Goal: Find specific page/section: Find specific page/section

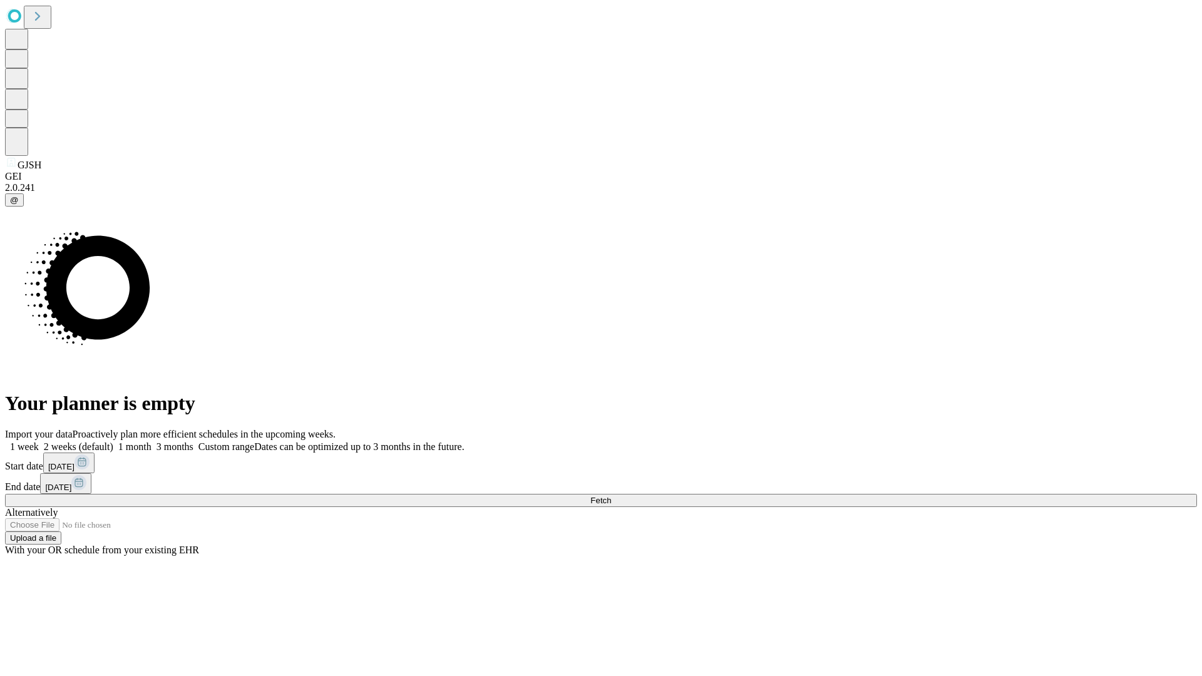
click at [611, 496] on span "Fetch" at bounding box center [600, 500] width 21 height 9
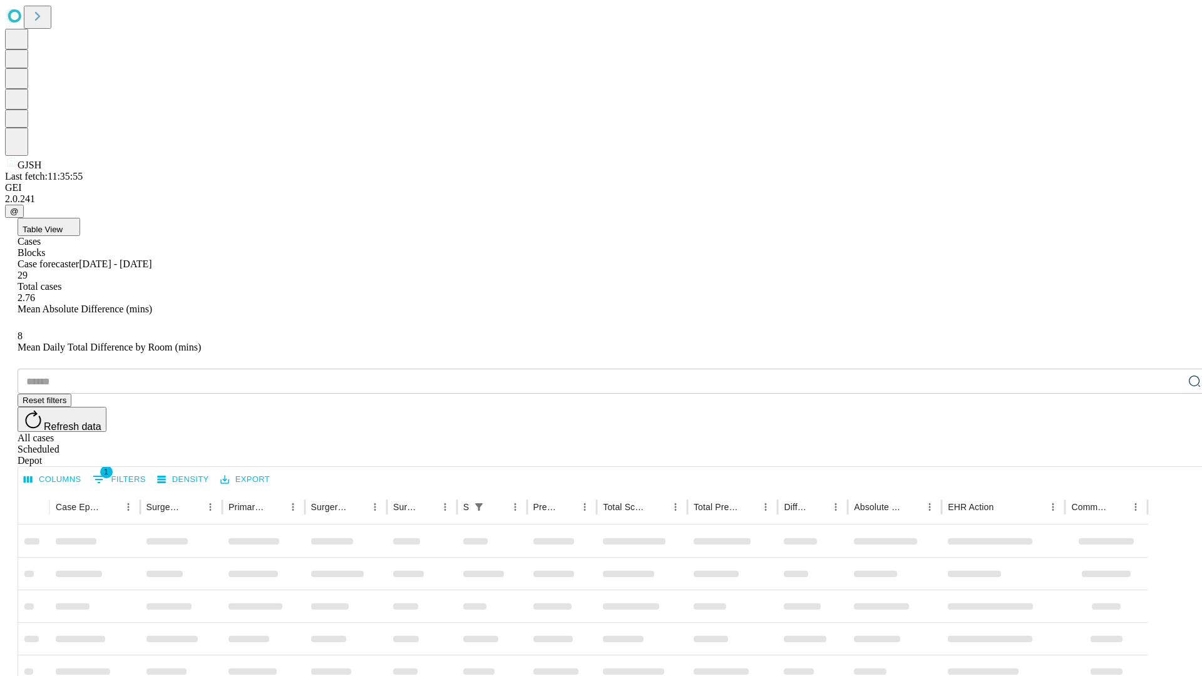
click at [1170, 455] on div "Depot" at bounding box center [614, 460] width 1192 height 11
